Goal: Find specific page/section: Find specific page/section

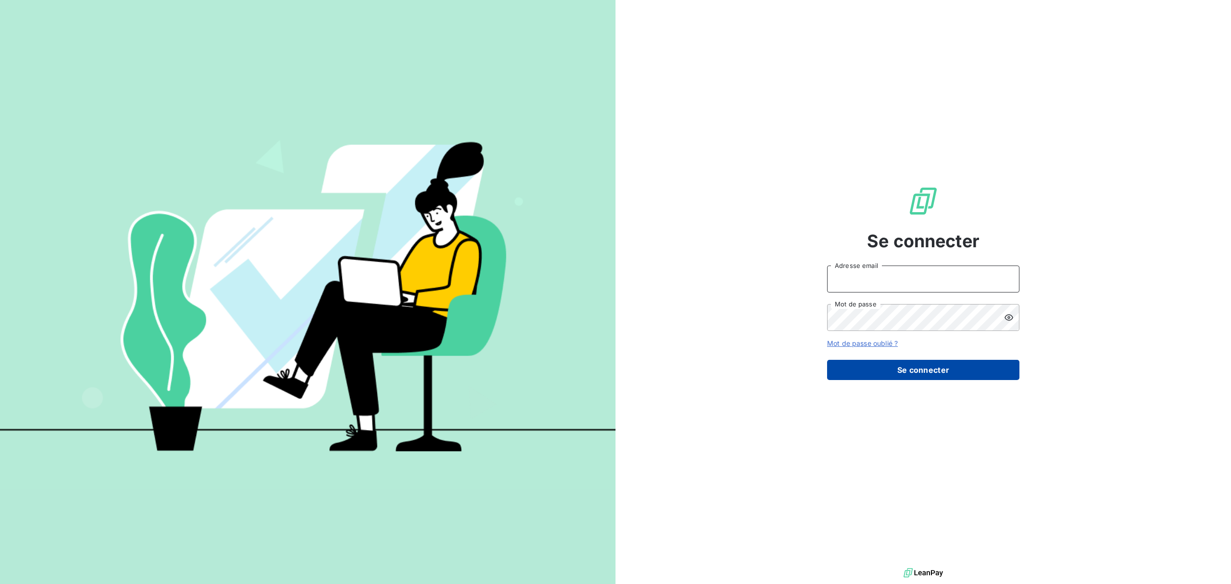
type input "info.ajaccio@ecodia.net"
click at [926, 370] on button "Se connecter" at bounding box center [923, 370] width 192 height 20
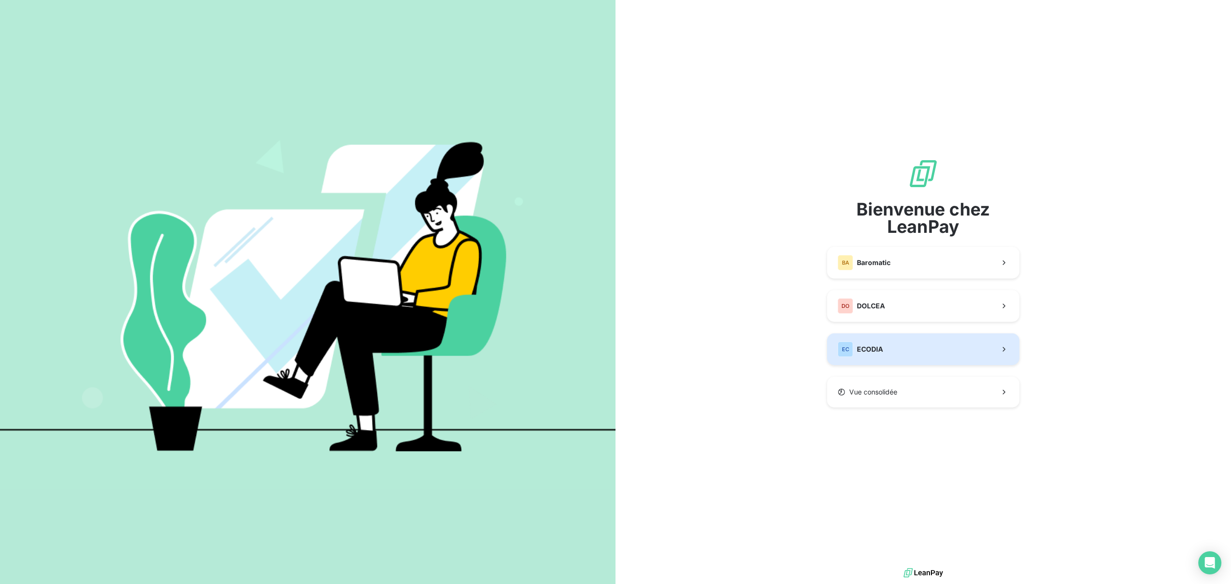
click at [916, 340] on button "EC ECODIA" at bounding box center [923, 349] width 192 height 32
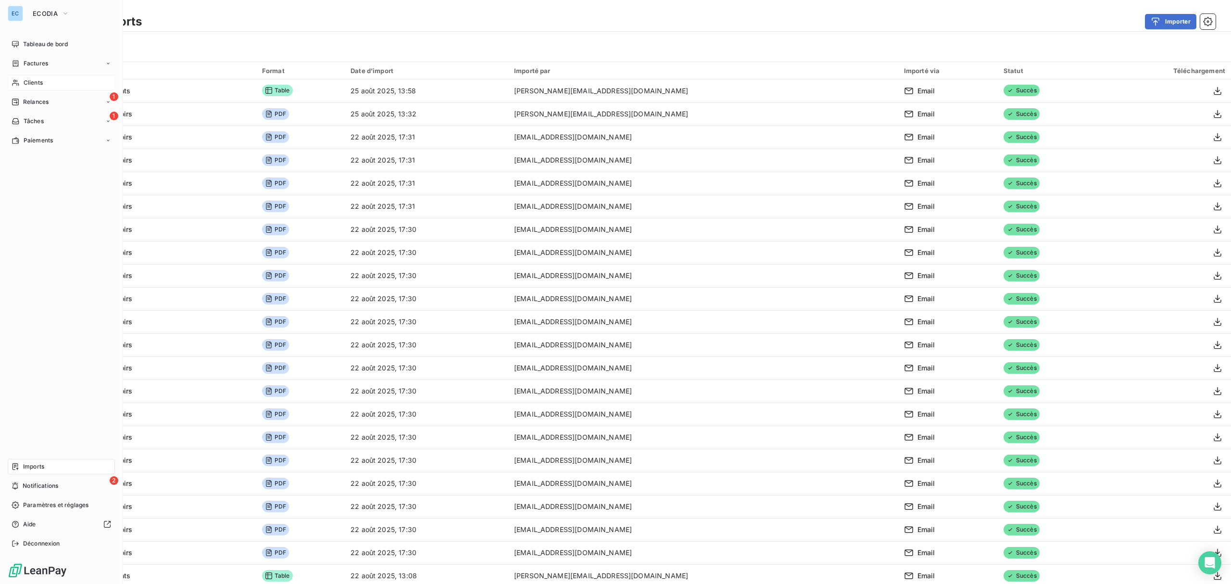
click at [46, 81] on div "Clients" at bounding box center [61, 82] width 107 height 15
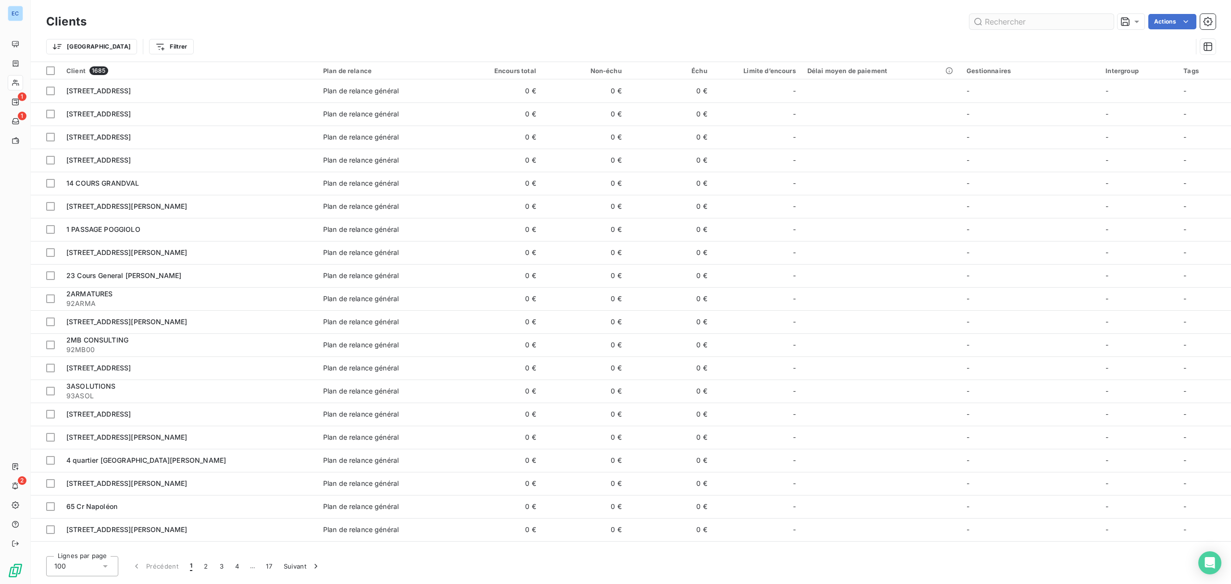
click at [997, 22] on input "text" at bounding box center [1042, 21] width 144 height 15
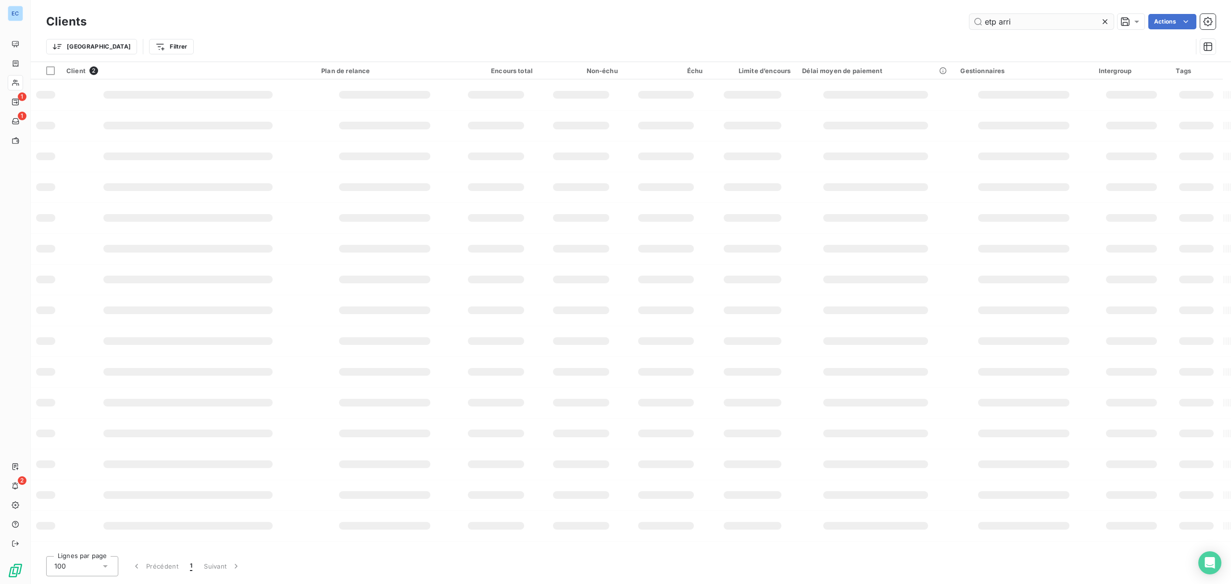
type input "etp arri"
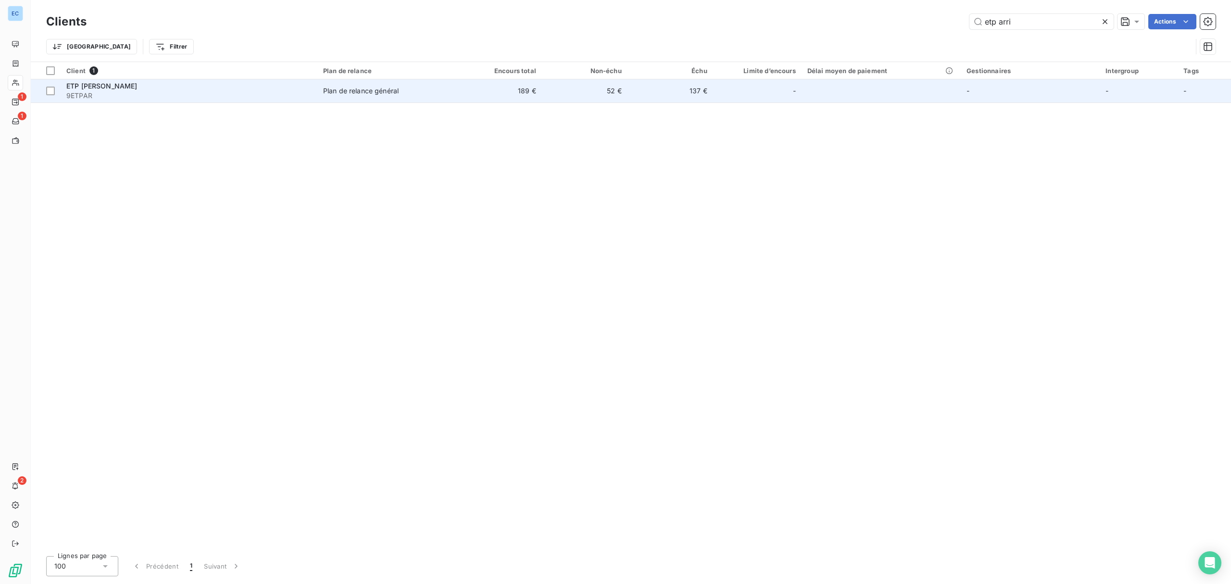
click at [599, 87] on td "52 €" at bounding box center [585, 90] width 86 height 23
